Goal: Information Seeking & Learning: Find specific fact

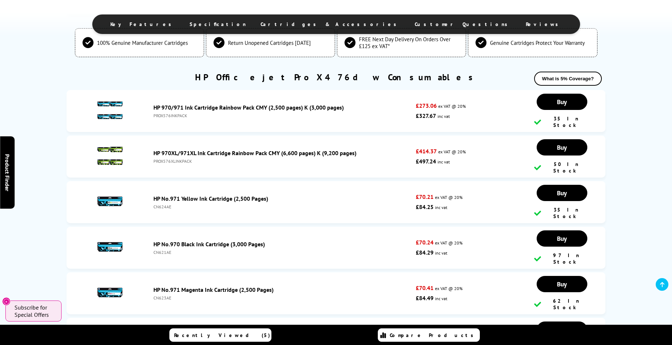
scroll to position [1373, 0]
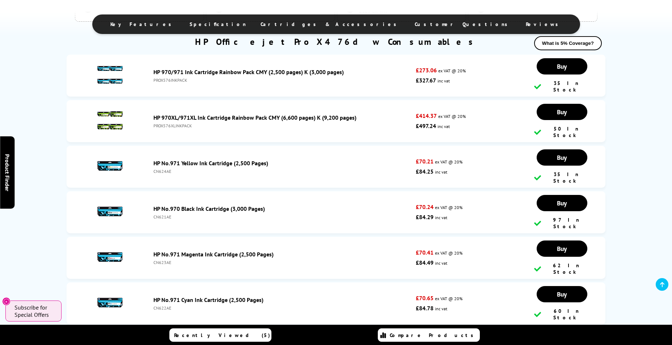
click at [165, 214] on div "CN621AE" at bounding box center [283, 216] width 259 height 5
copy div "CN621AE"
click at [161, 169] on div "CN624AE" at bounding box center [283, 171] width 259 height 5
click at [162, 169] on div "CN624AE" at bounding box center [283, 171] width 259 height 5
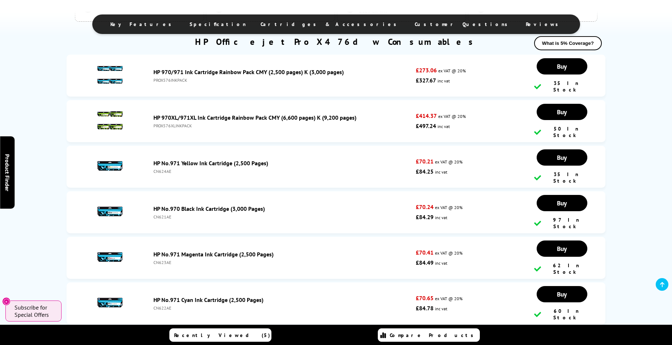
click at [162, 169] on div "CN624AE" at bounding box center [283, 171] width 259 height 5
copy li "CN624AE"
click at [164, 260] on div "CN623AE" at bounding box center [283, 262] width 259 height 5
click at [165, 260] on div "CN623AE" at bounding box center [283, 262] width 259 height 5
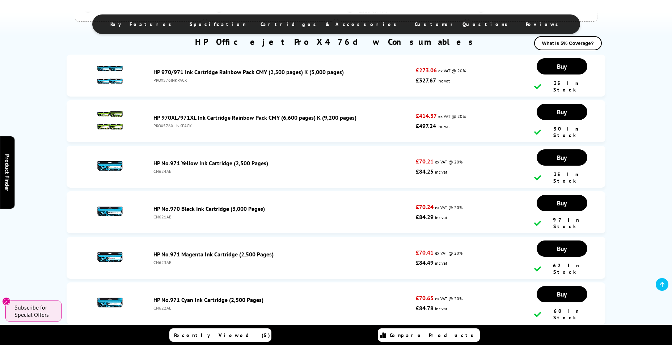
click at [165, 260] on div "CN623AE" at bounding box center [283, 262] width 259 height 5
copy li "CN623AE"
click at [163, 306] on div "CN622AE" at bounding box center [283, 308] width 259 height 5
copy div "CN622AE"
